Goal: Transaction & Acquisition: Purchase product/service

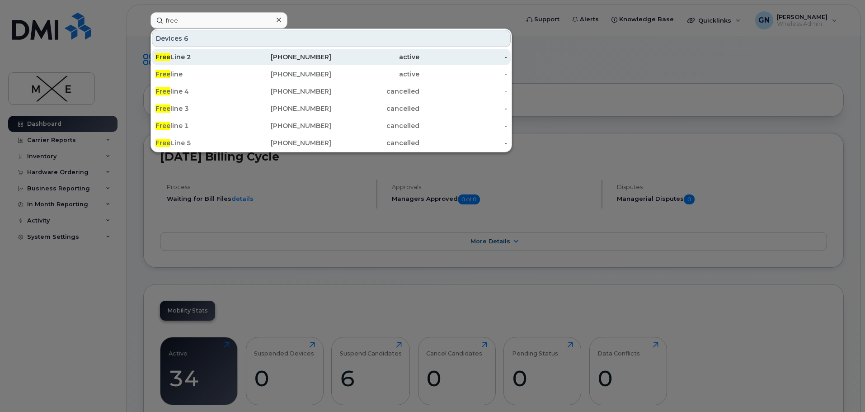
type input "free"
click at [214, 52] on div "Free Line 2" at bounding box center [199, 57] width 88 height 16
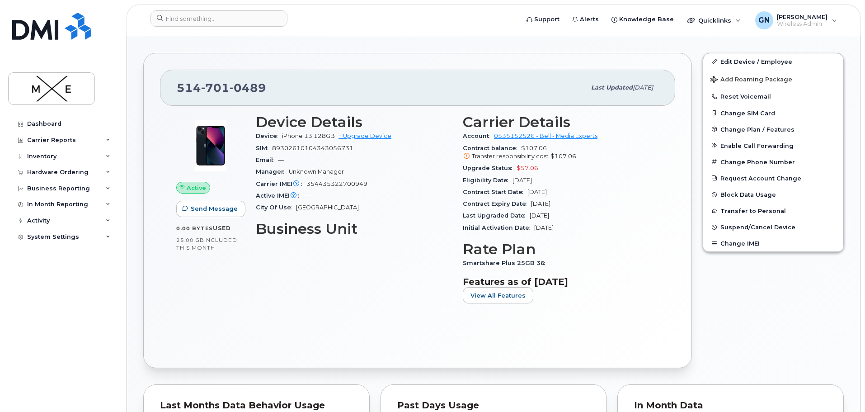
scroll to position [181, 0]
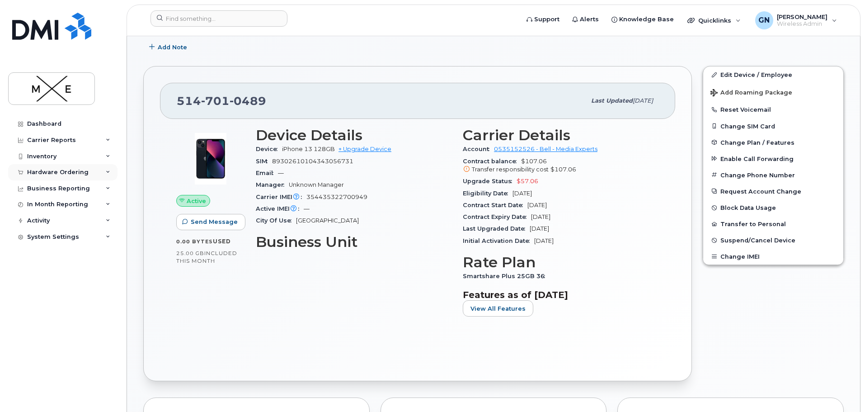
click at [78, 169] on div "Hardware Ordering" at bounding box center [57, 172] width 61 height 7
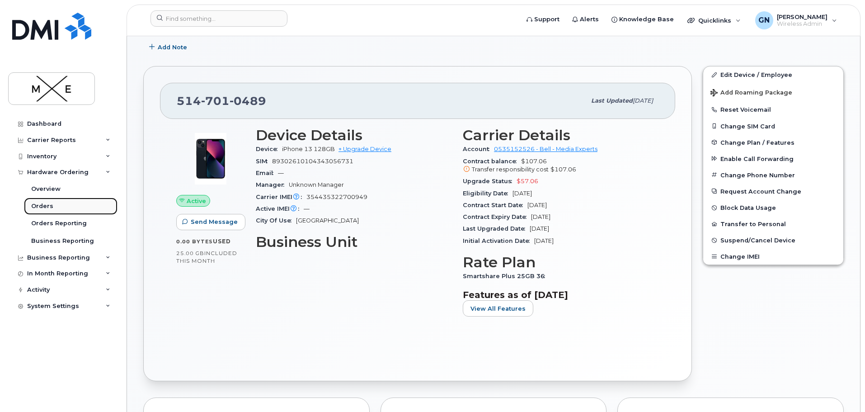
click at [46, 203] on div "Orders" at bounding box center [42, 206] width 22 height 8
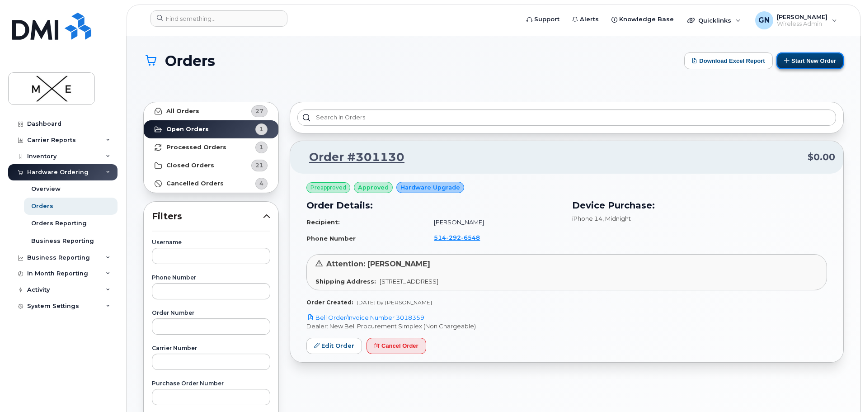
click at [790, 58] on button "Start New Order" at bounding box center [809, 60] width 67 height 17
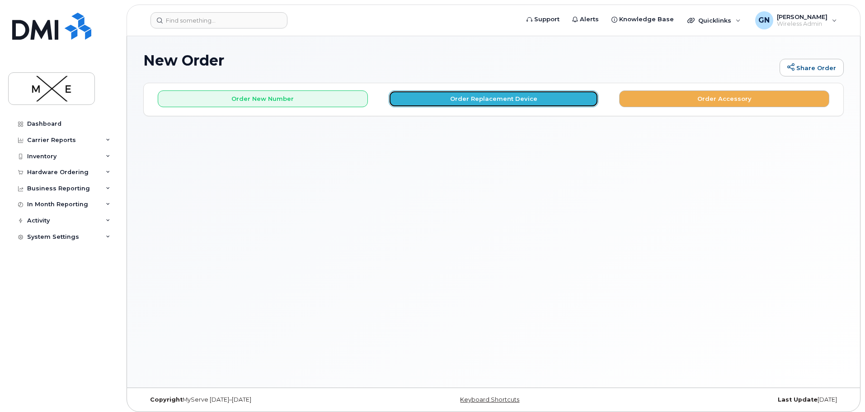
click at [496, 95] on button "Order Replacement Device" at bounding box center [494, 98] width 210 height 17
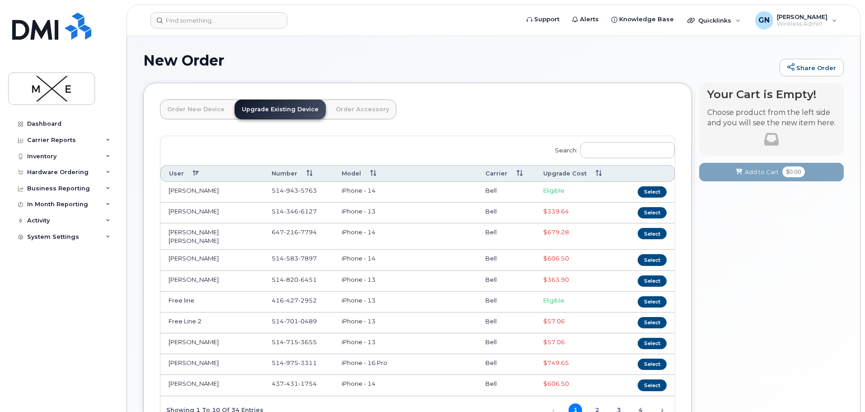
click at [555, 171] on th "Upgrade Cost" at bounding box center [575, 173] width 81 height 17
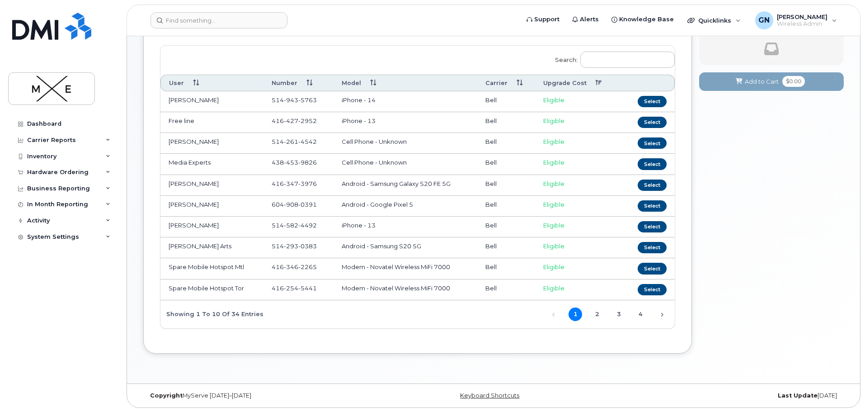
scroll to position [91, 0]
click at [654, 121] on button "Select" at bounding box center [652, 121] width 29 height 11
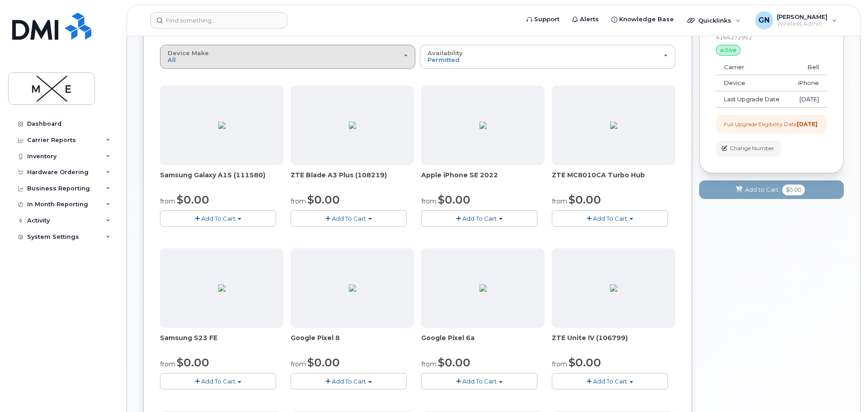
click at [407, 54] on div "Device Make All Aircard Android Cell Phone HUB iPhone Modem Tablet" at bounding box center [288, 57] width 240 height 14
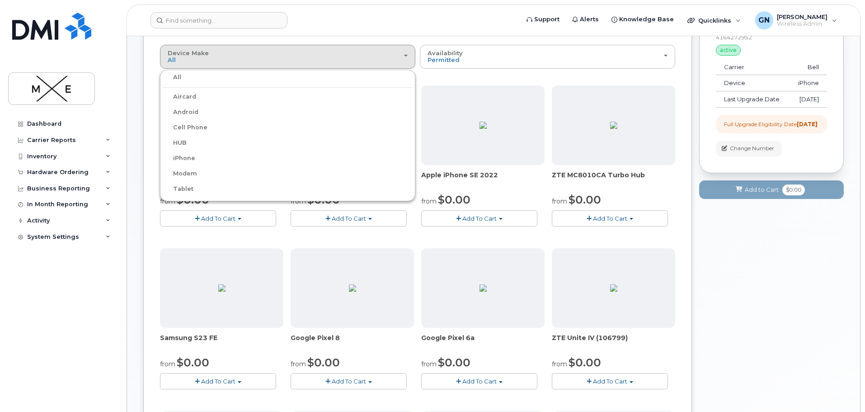
click at [178, 154] on label "iPhone" at bounding box center [178, 158] width 33 height 11
click at [0, 0] on input "iPhone" at bounding box center [0, 0] width 0 height 0
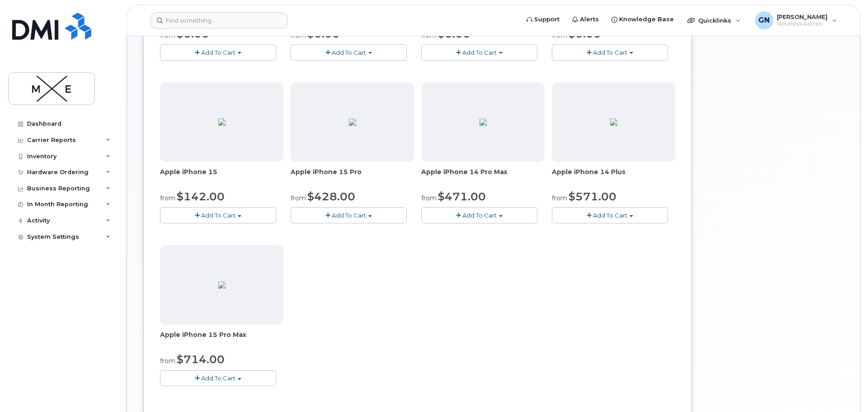
scroll to position [0, 0]
